Goal: Task Accomplishment & Management: Use online tool/utility

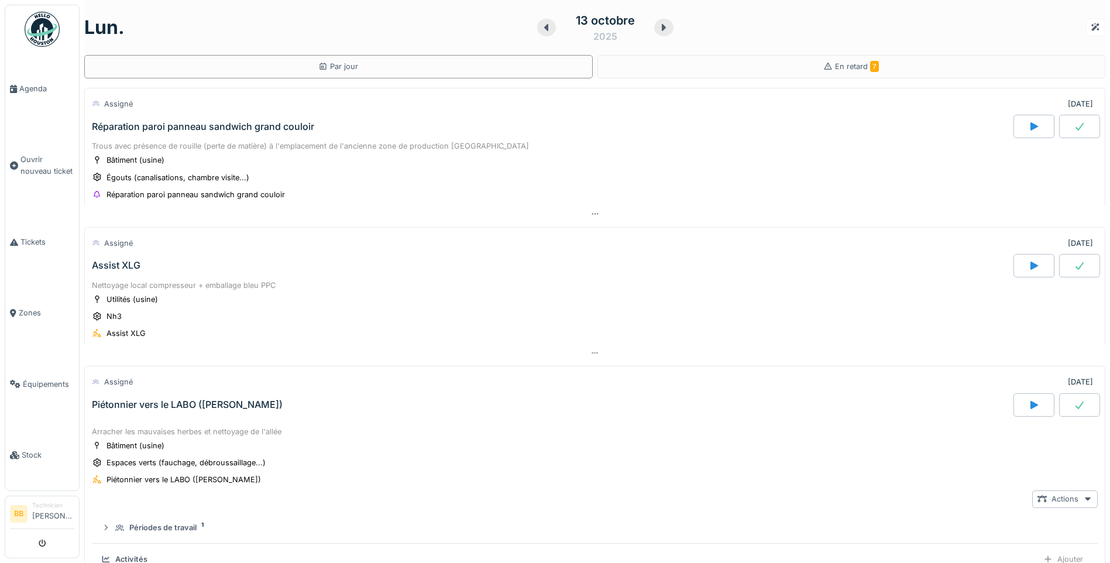
scroll to position [320, 0]
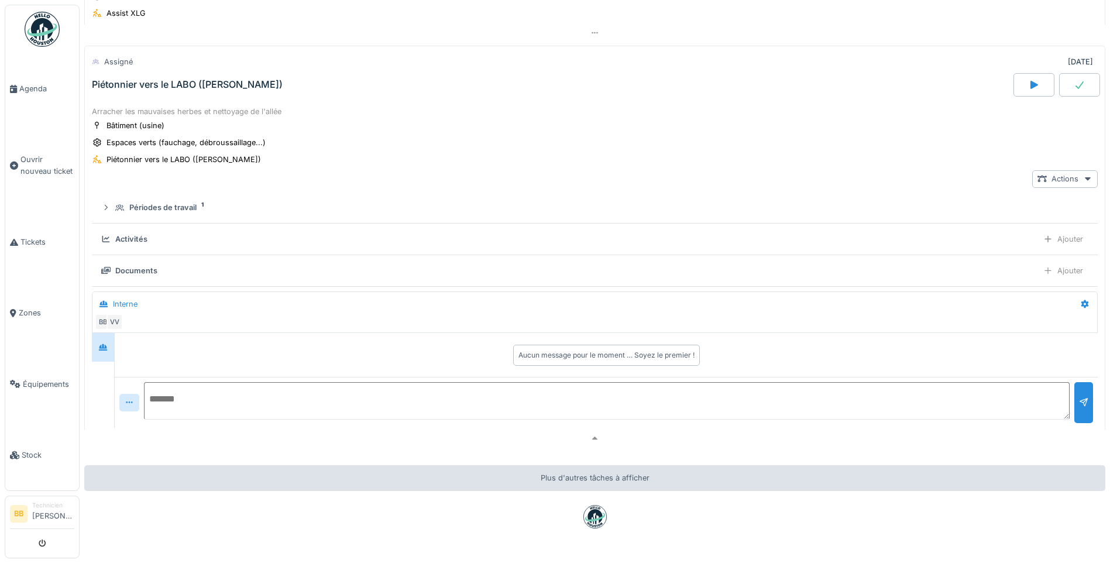
click at [157, 265] on div "Documents Ajouter" at bounding box center [594, 270] width 987 height 17
click at [252, 276] on div "Documents" at bounding box center [567, 270] width 932 height 11
click at [1043, 276] on div at bounding box center [1047, 270] width 9 height 11
click at [1043, 271] on div at bounding box center [1047, 270] width 9 height 11
click at [132, 269] on div "Documents" at bounding box center [136, 270] width 42 height 11
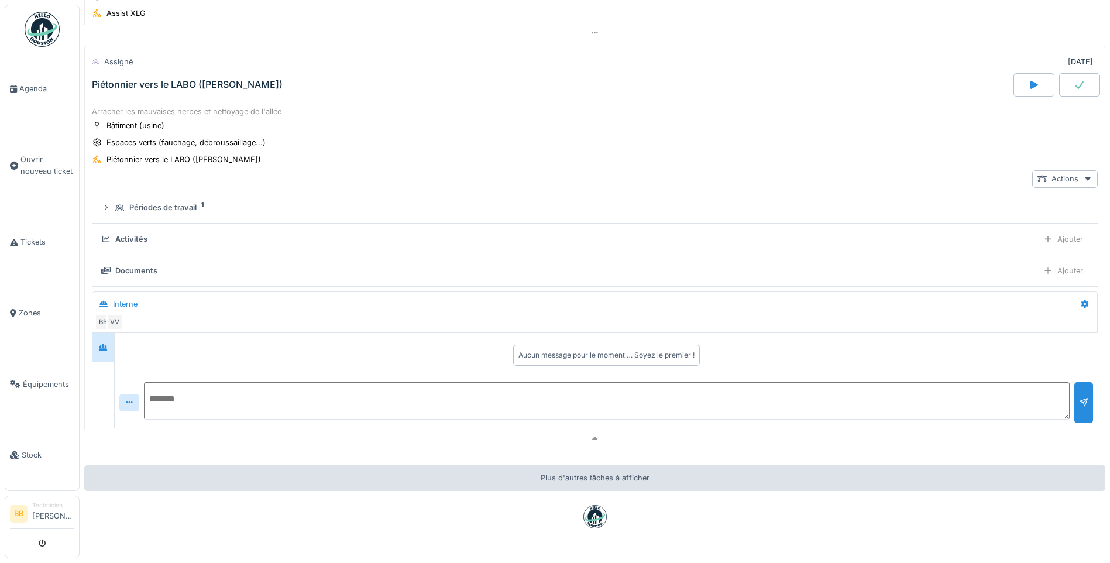
click at [132, 271] on div "Documents" at bounding box center [136, 270] width 42 height 11
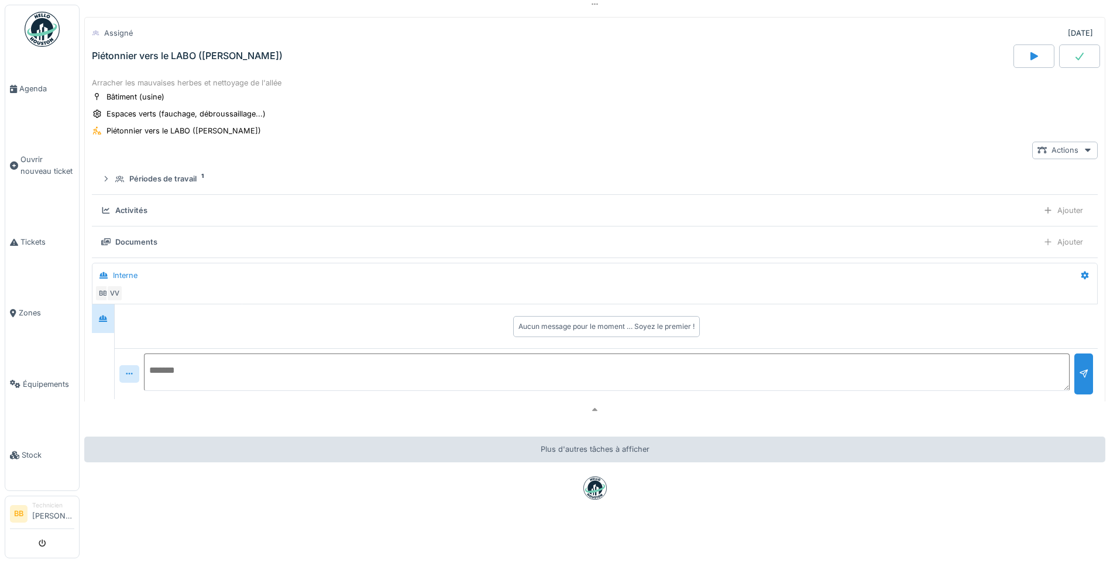
scroll to position [360, 0]
click at [387, 549] on div "[DATE] Par jour En retard 7 Assigné [DATE] Réparation paroi panneau sandwich gr…" at bounding box center [595, 281] width 1030 height 563
click at [1052, 235] on div "Ajouter" at bounding box center [1063, 241] width 50 height 17
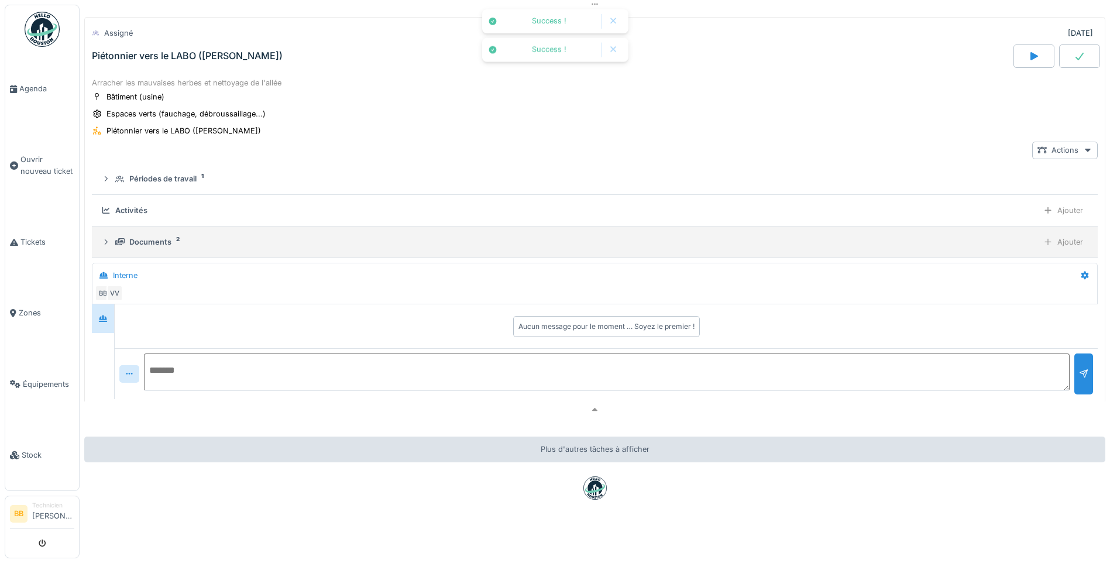
click at [158, 236] on div "Documents" at bounding box center [150, 241] width 42 height 11
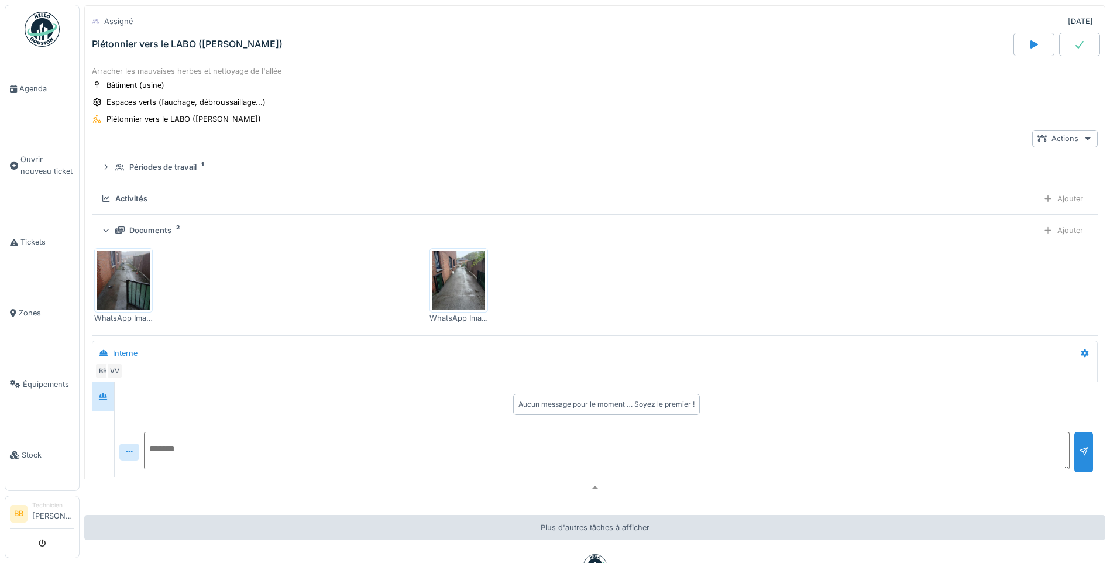
click at [658, 81] on div "Bâtiment (usine) Espaces verts (fauchage, débroussaillage...) Piétonnier vers l…" at bounding box center [595, 102] width 1006 height 47
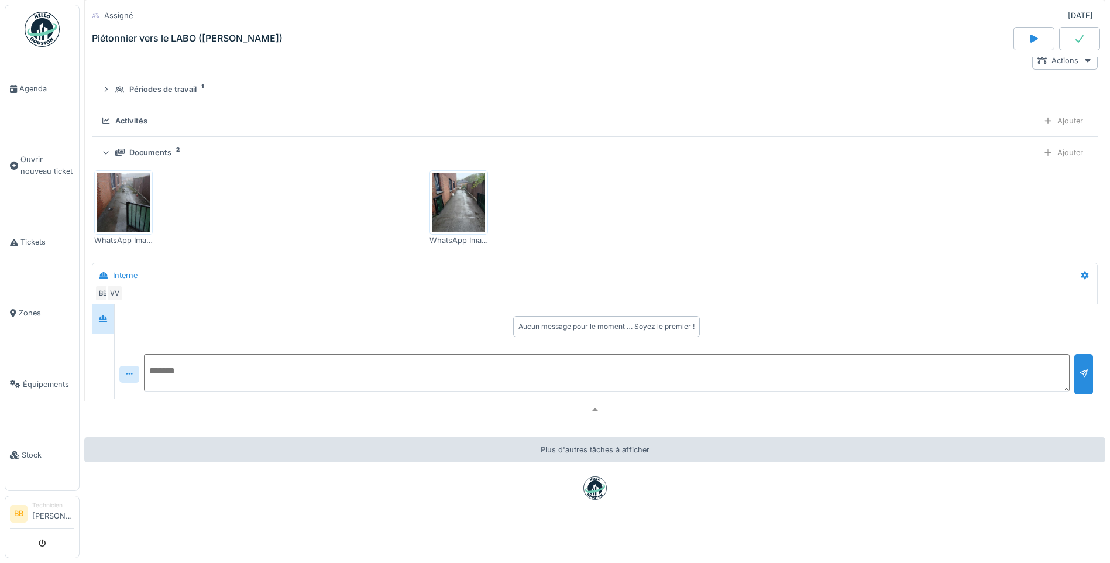
scroll to position [0, 0]
click at [1043, 112] on div "Ajouter" at bounding box center [1063, 120] width 50 height 17
click at [967, 136] on div "Ajouter des heures" at bounding box center [995, 137] width 125 height 18
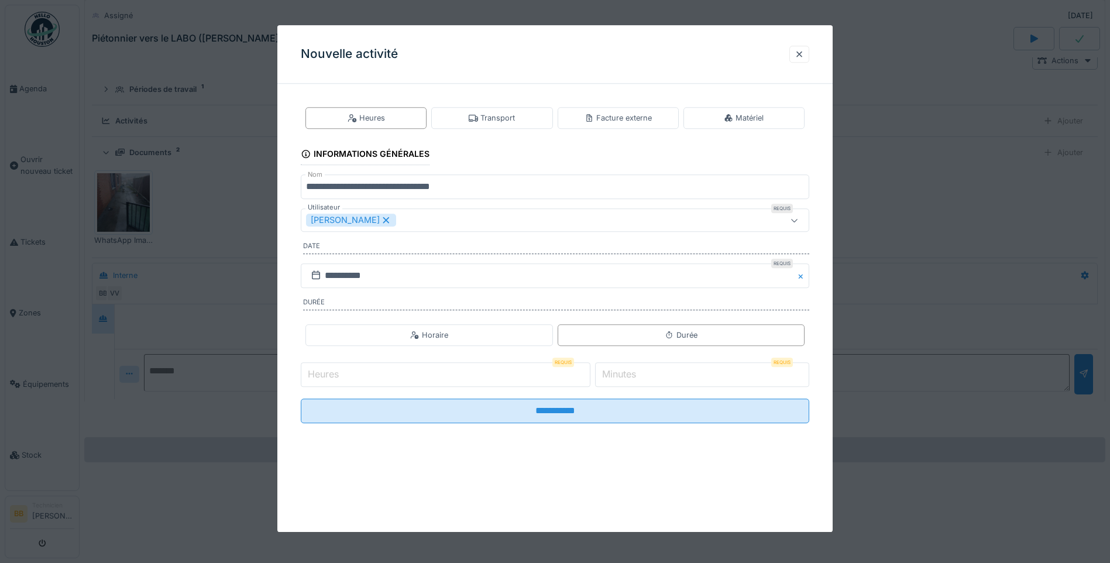
click at [444, 376] on input "Heures" at bounding box center [446, 374] width 290 height 25
type input "*"
click at [620, 376] on label "Minutes" at bounding box center [619, 374] width 39 height 14
click at [620, 376] on input "*" at bounding box center [702, 374] width 214 height 25
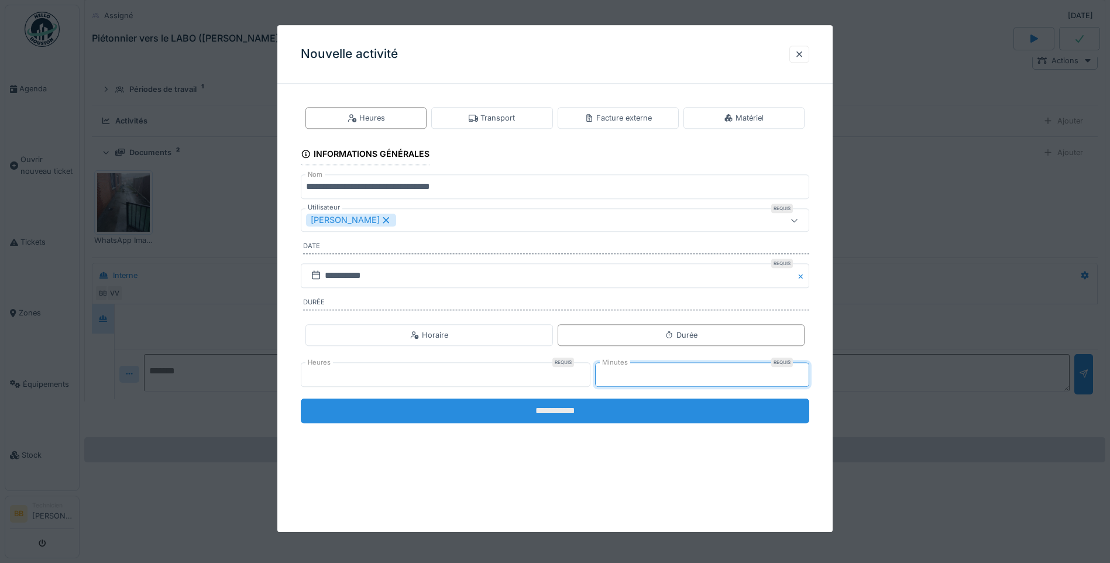
type input "**"
click at [566, 411] on input "**********" at bounding box center [555, 410] width 508 height 25
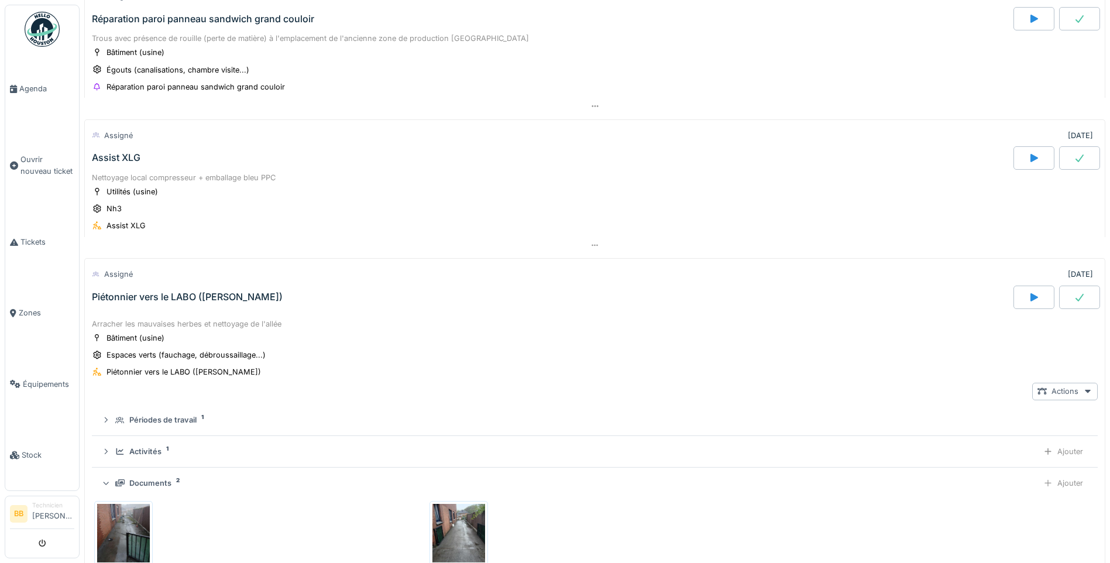
scroll to position [117, 0]
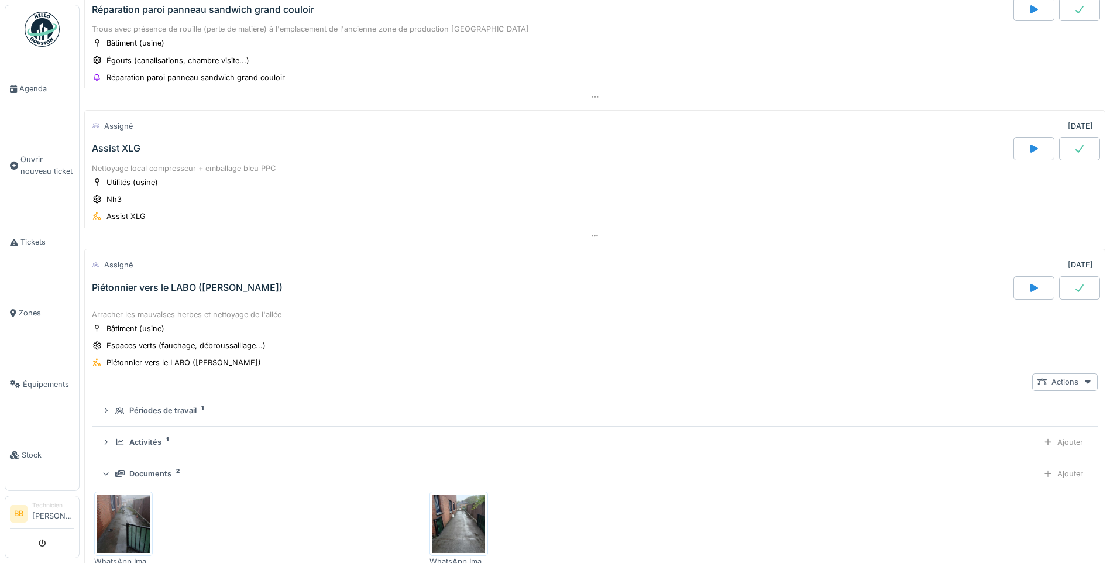
click at [1073, 288] on div at bounding box center [1079, 287] width 41 height 23
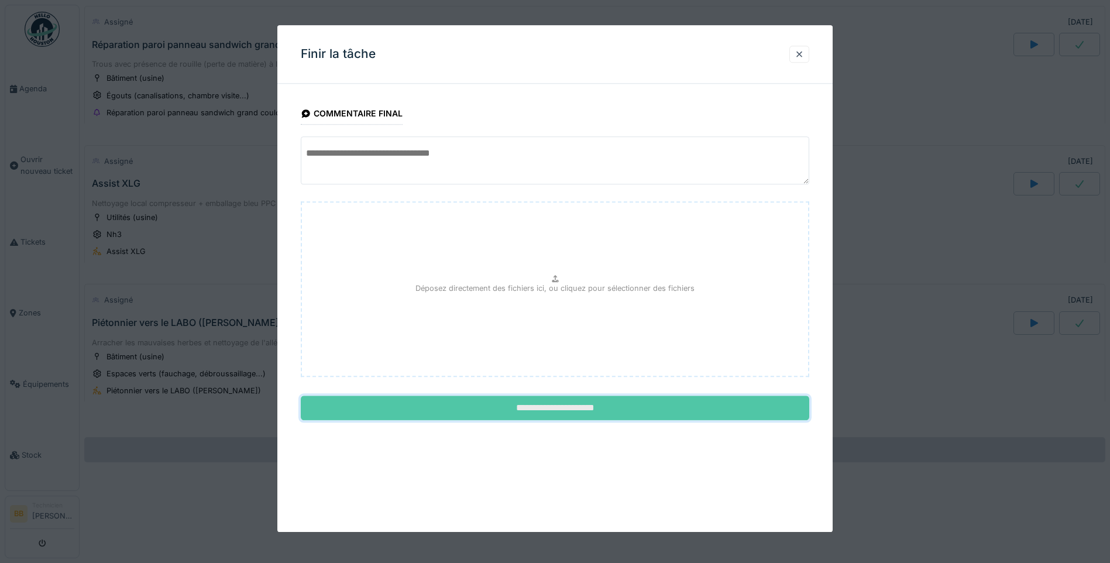
click at [544, 409] on input "**********" at bounding box center [555, 408] width 508 height 25
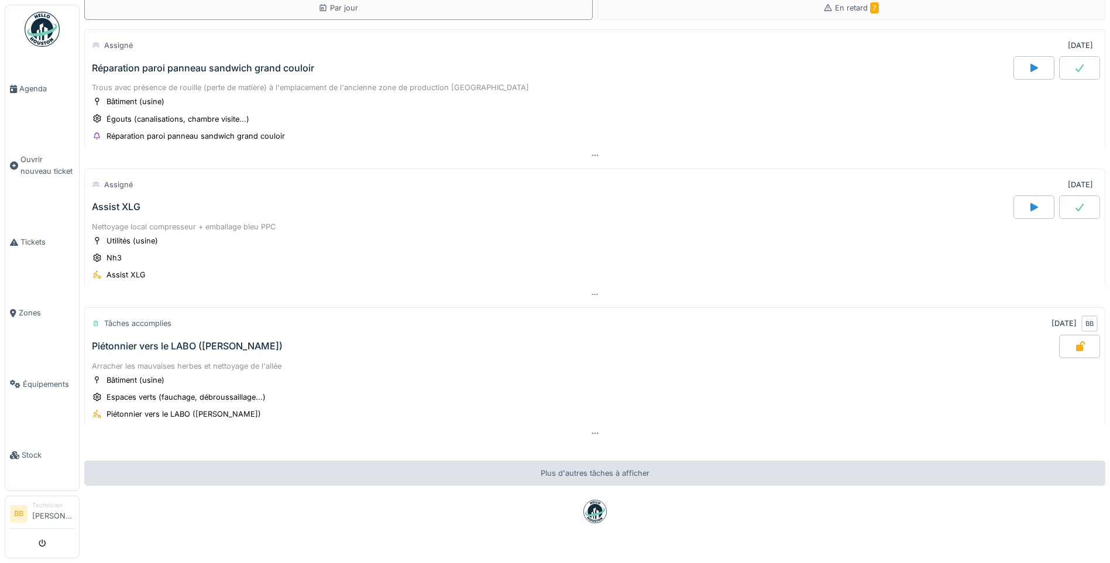
scroll to position [0, 0]
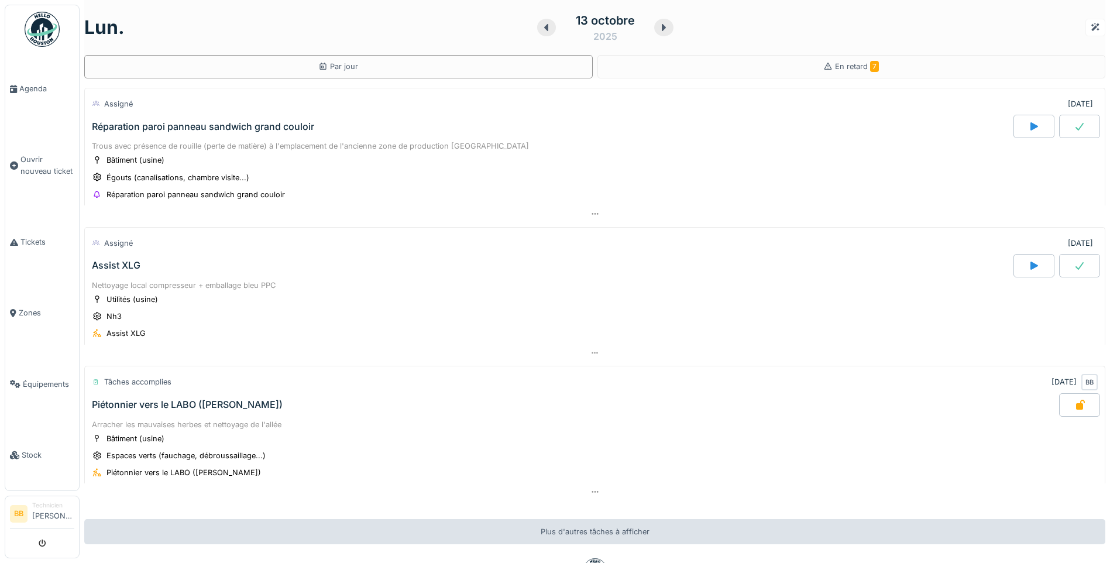
click at [246, 128] on div "Réparation paroi panneau sandwich grand couloir" at bounding box center [203, 126] width 222 height 11
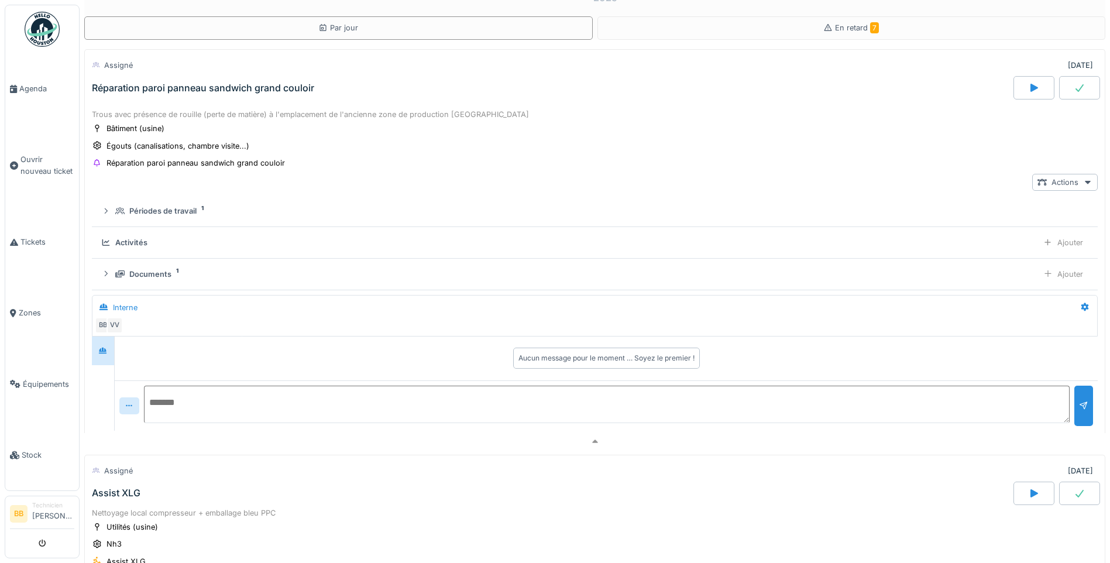
scroll to position [41, 0]
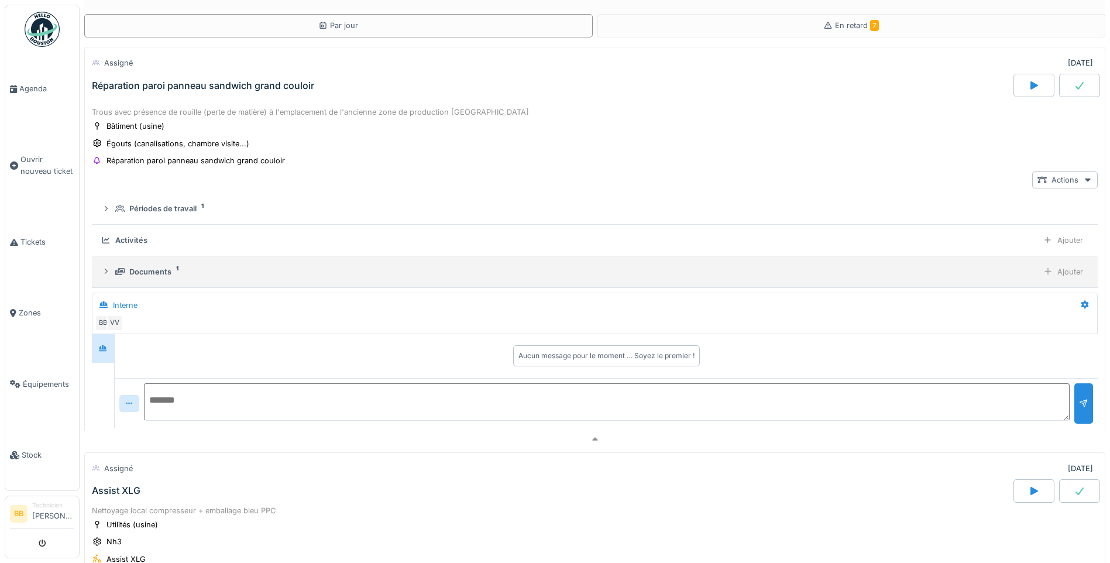
click at [152, 266] on div "Documents" at bounding box center [150, 271] width 42 height 11
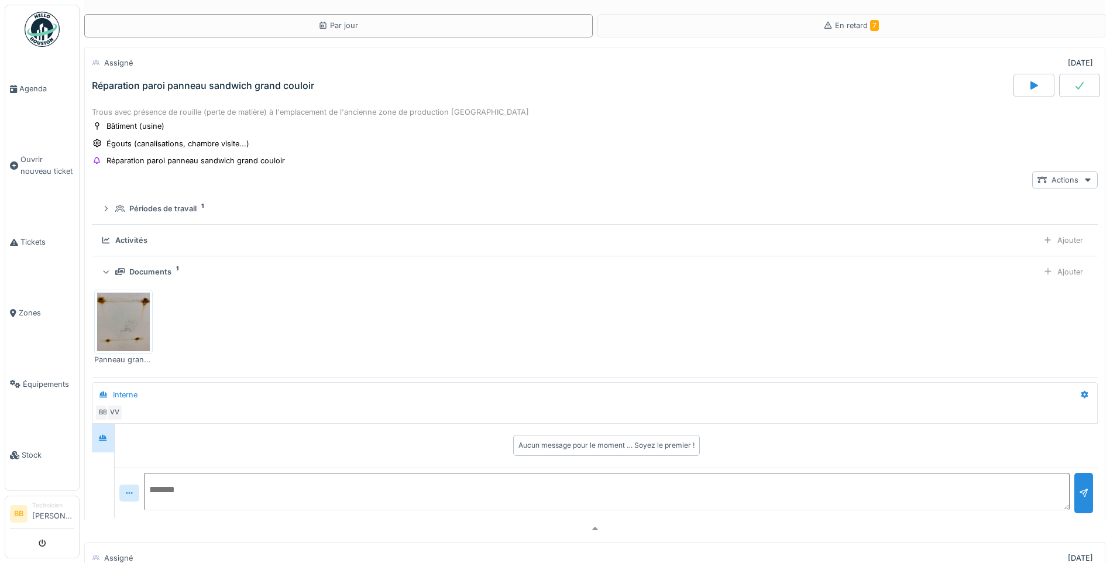
click at [128, 317] on img at bounding box center [123, 322] width 53 height 59
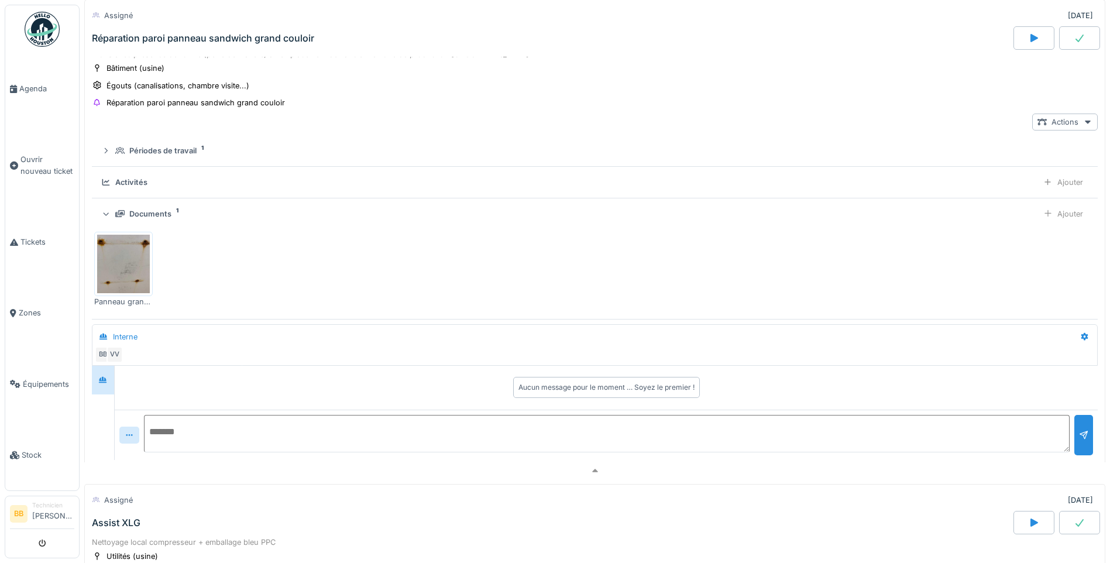
scroll to position [0, 0]
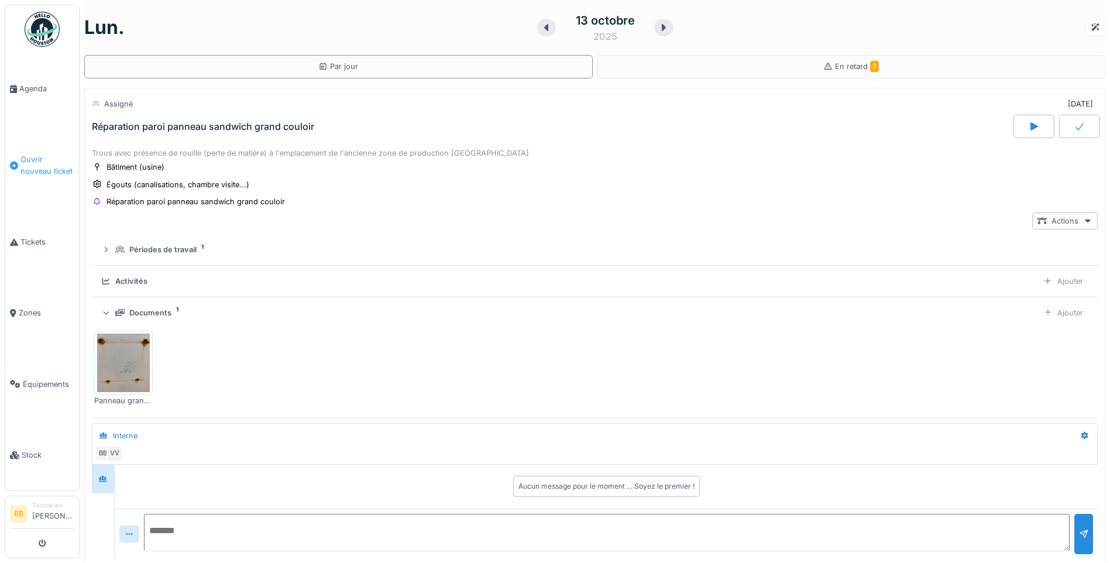
click at [31, 164] on span "Ouvrir nouveau ticket" at bounding box center [47, 165] width 54 height 22
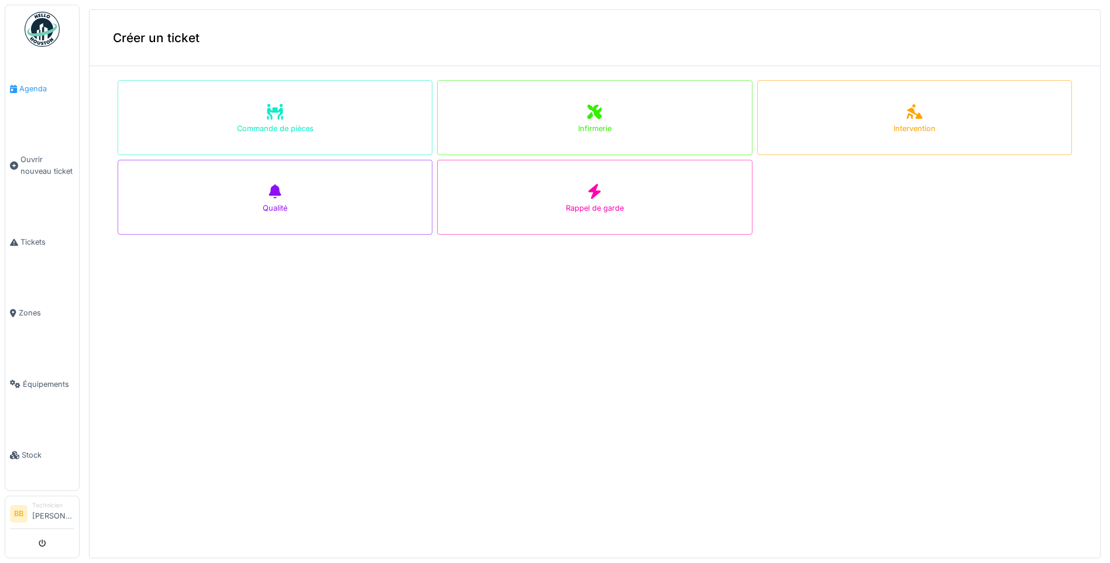
click at [33, 94] on link "Agenda" at bounding box center [42, 88] width 74 height 71
